Goal: Task Accomplishment & Management: Use online tool/utility

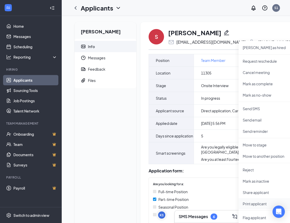
click at [254, 204] on p "Print applicant" at bounding box center [265, 203] width 44 height 5
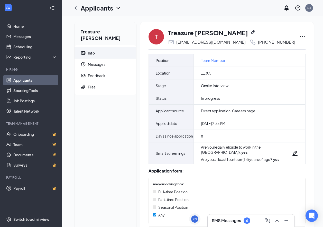
click at [294, 38] on icon "Ellipses" at bounding box center [302, 37] width 6 height 6
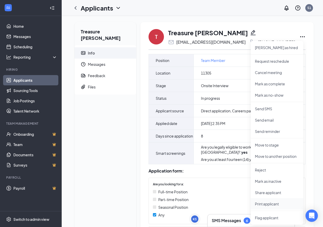
click at [265, 203] on p "Print applicant" at bounding box center [277, 203] width 44 height 5
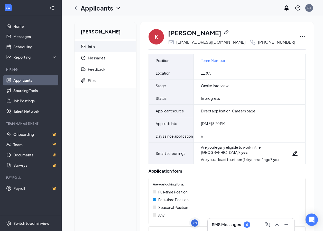
click at [299, 35] on icon "Ellipses" at bounding box center [302, 37] width 6 height 6
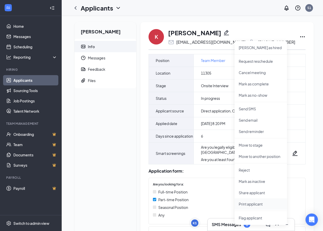
click at [256, 202] on p "Print applicant" at bounding box center [261, 203] width 44 height 5
